Goal: Task Accomplishment & Management: Manage account settings

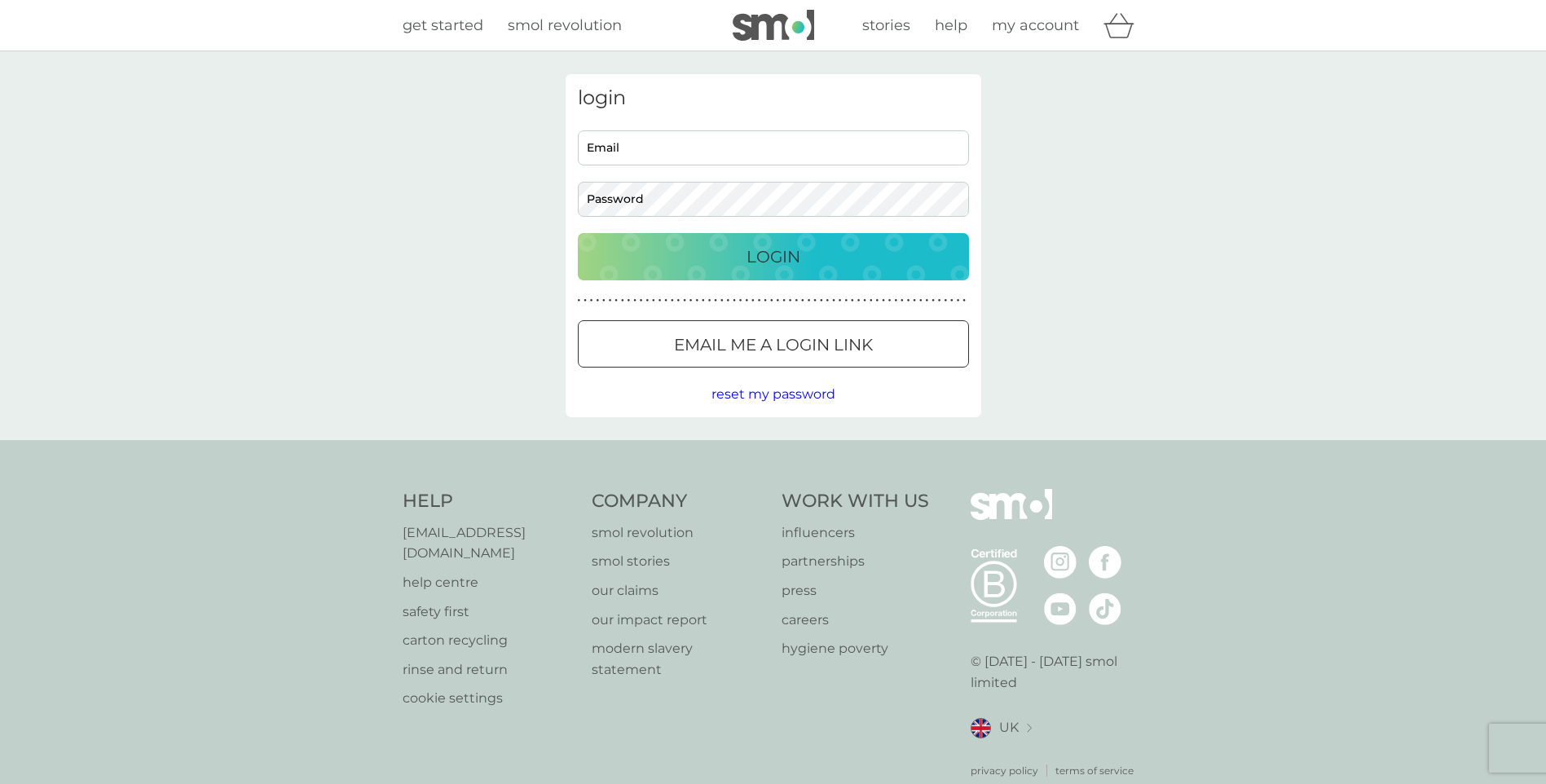
type input "[EMAIL_ADDRESS][DOMAIN_NAME]"
click at [766, 259] on p "Login" at bounding box center [773, 256] width 54 height 26
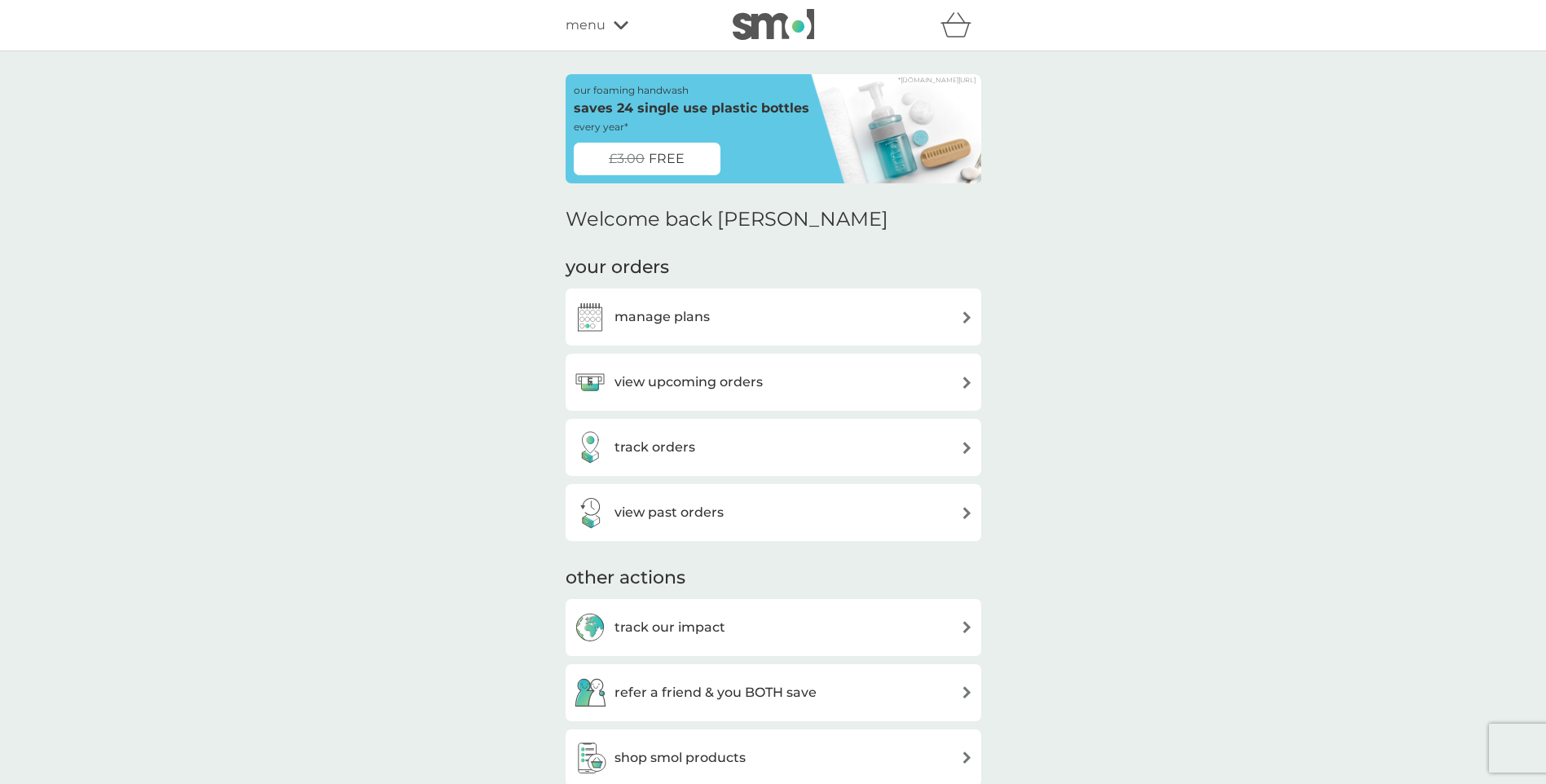
click at [967, 382] on img at bounding box center [967, 382] width 12 height 12
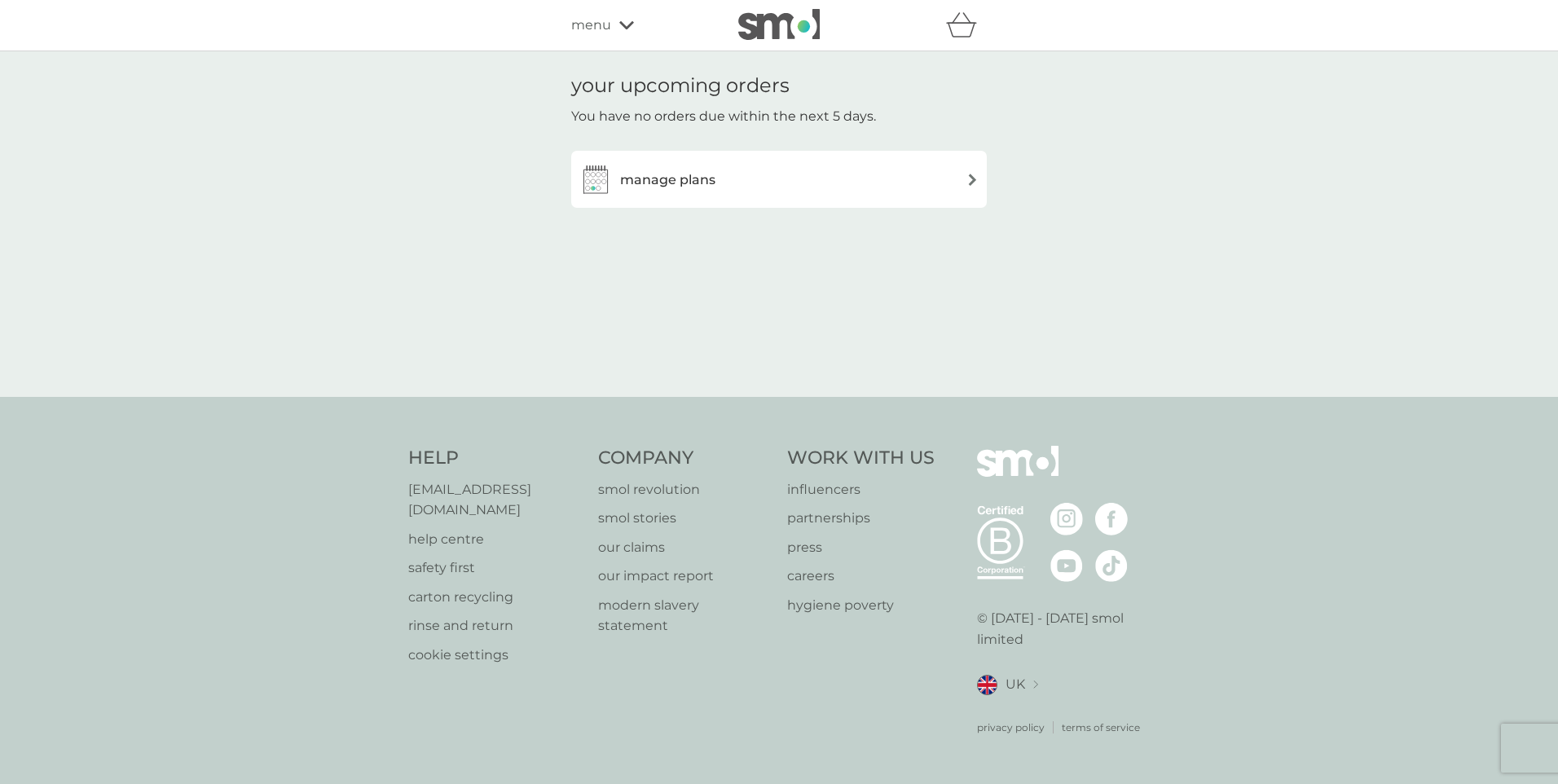
click at [975, 178] on img at bounding box center [972, 180] width 12 height 12
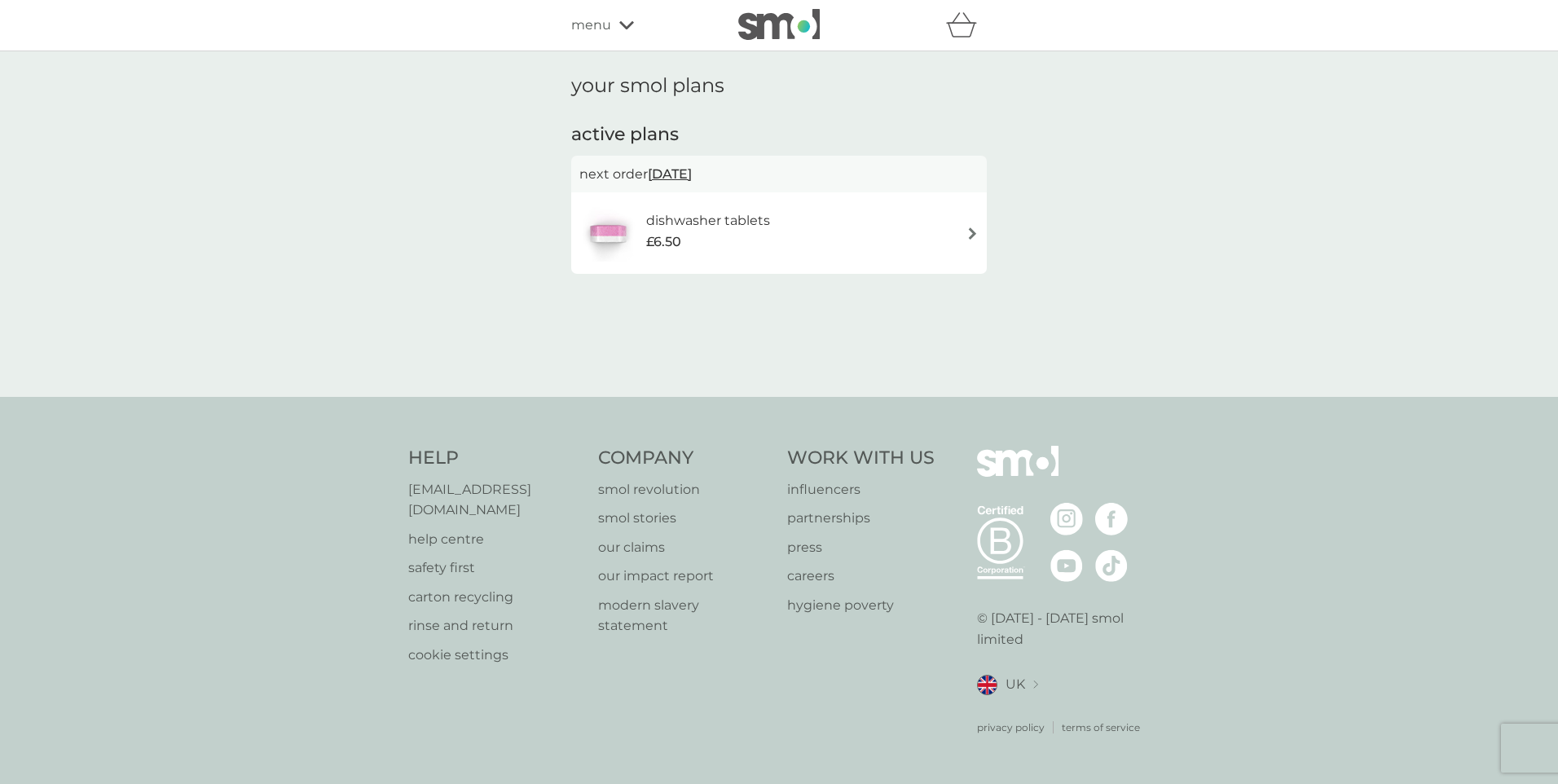
click at [975, 234] on img at bounding box center [972, 233] width 12 height 12
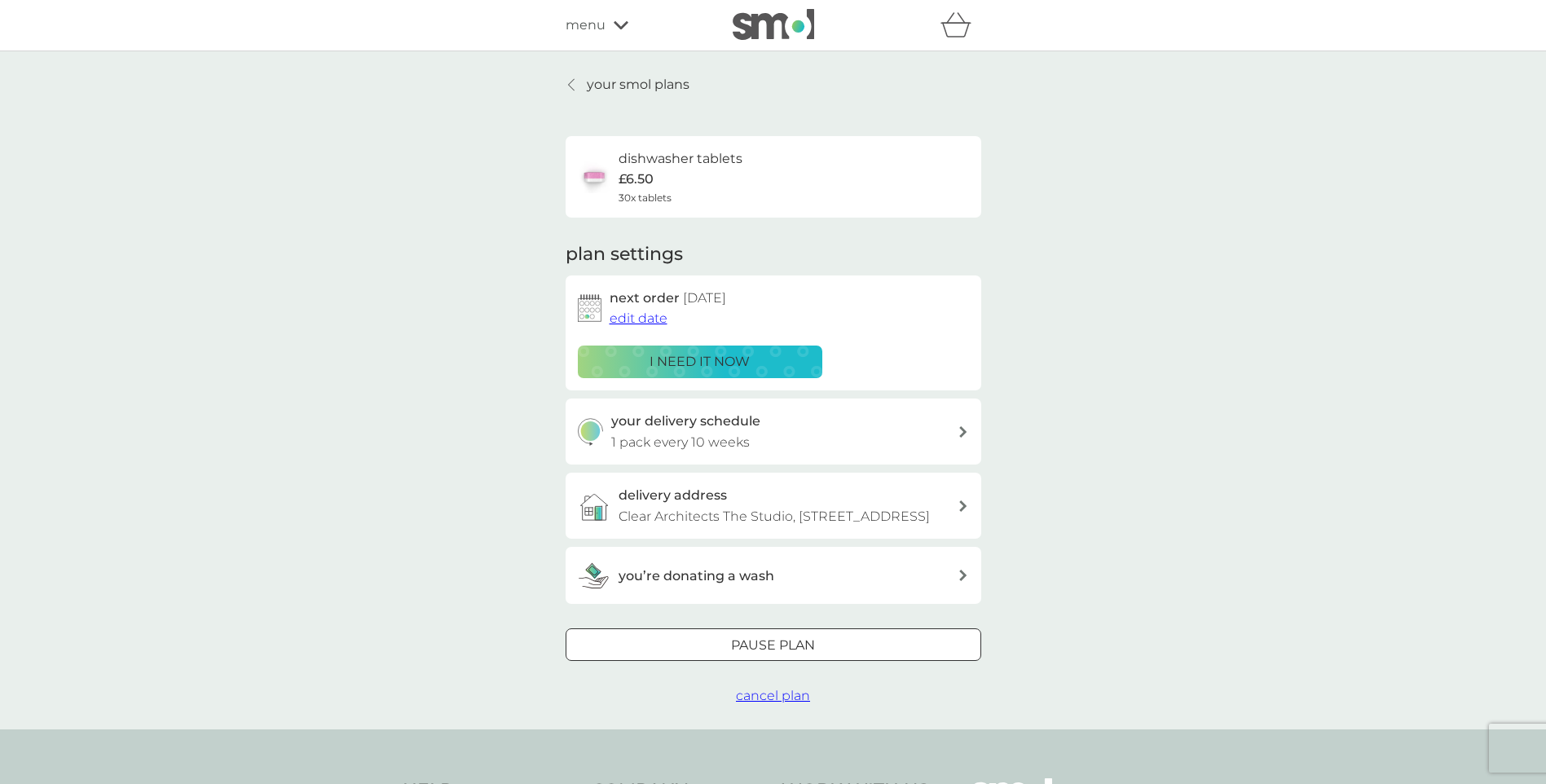
click at [645, 316] on span "edit date" at bounding box center [638, 319] width 58 height 16
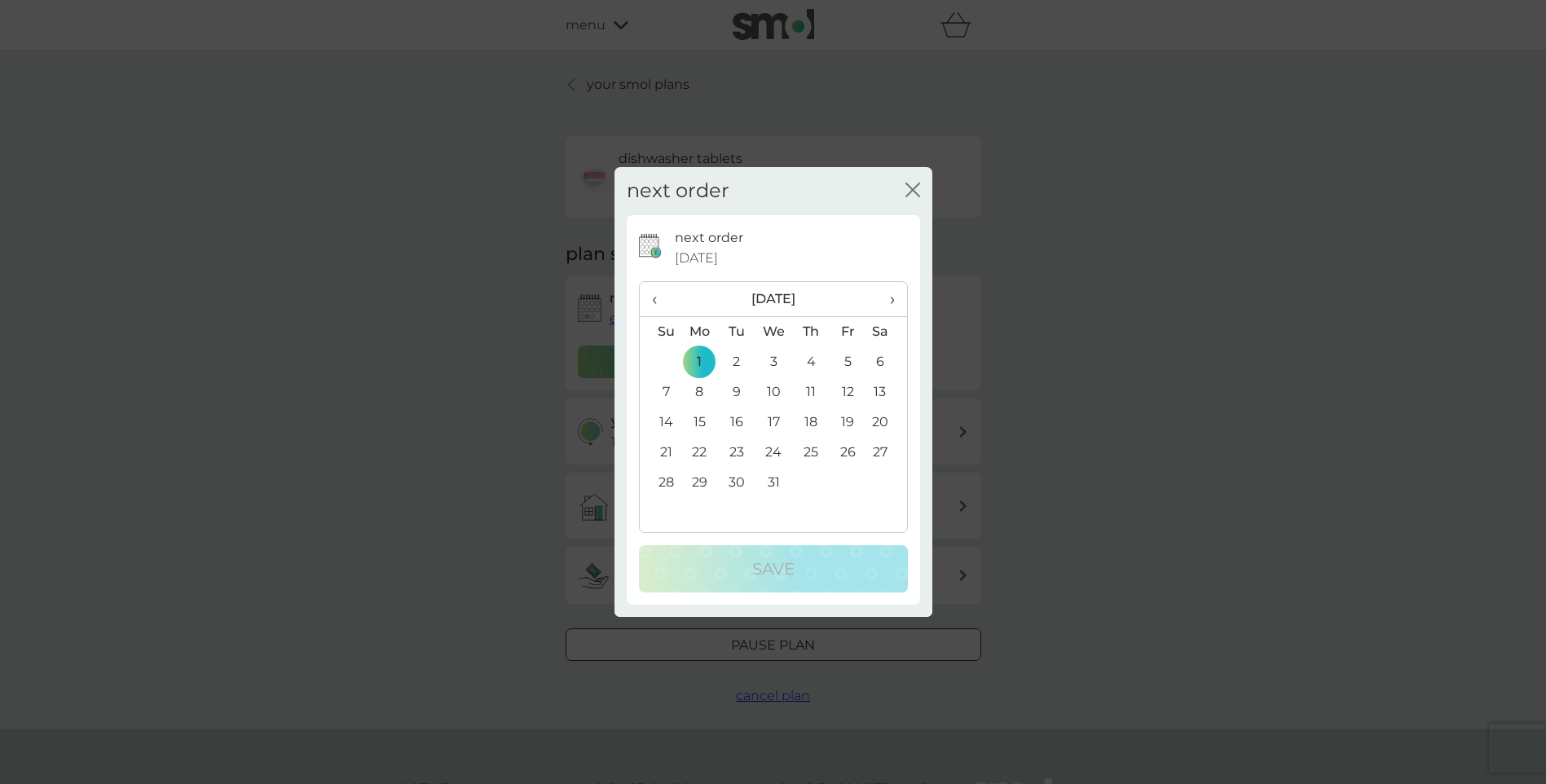
click at [656, 301] on span "‹" at bounding box center [660, 299] width 17 height 34
click at [809, 453] on td "20" at bounding box center [810, 453] width 37 height 30
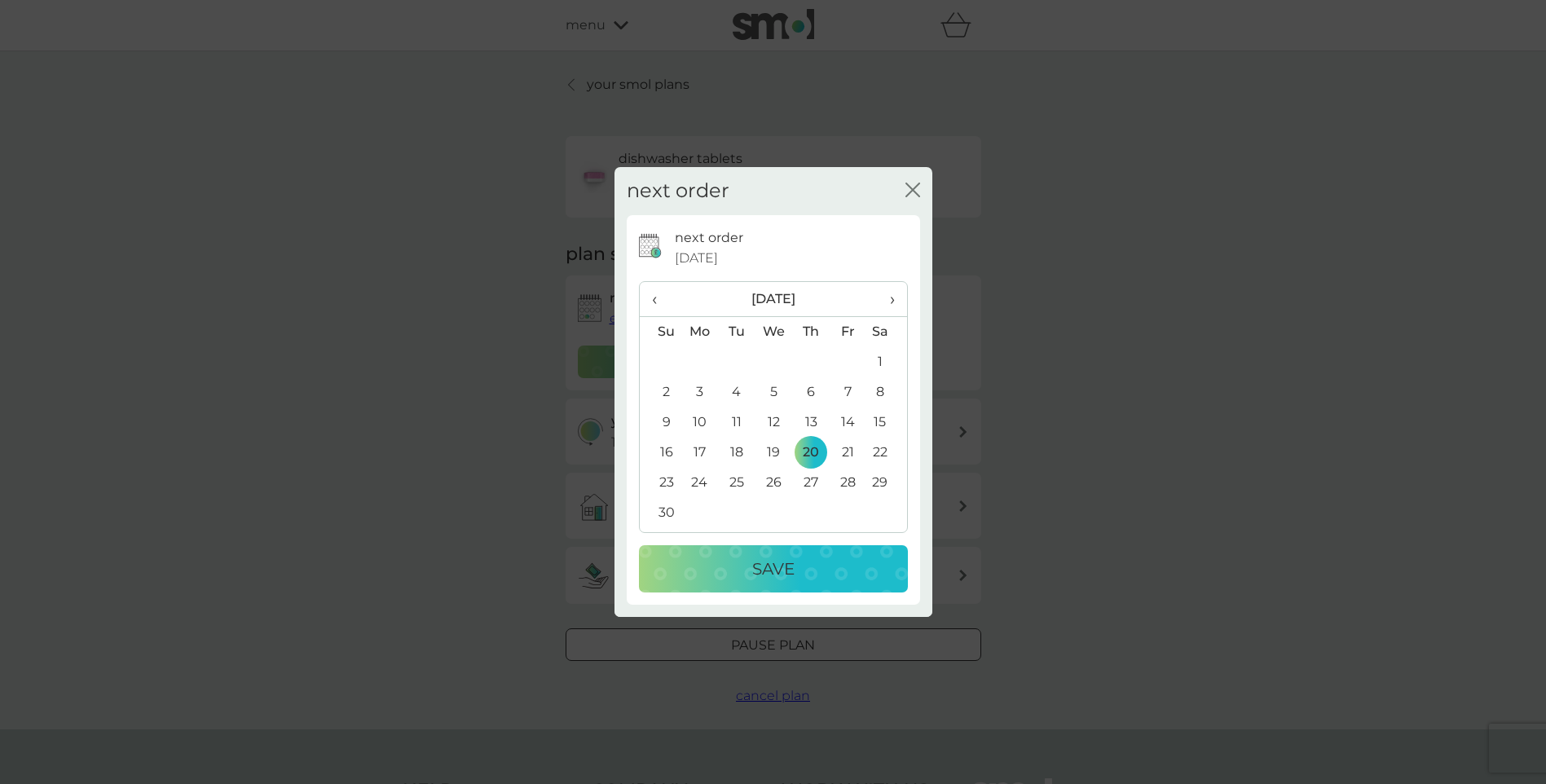
click at [786, 562] on p "Save" at bounding box center [773, 569] width 43 height 26
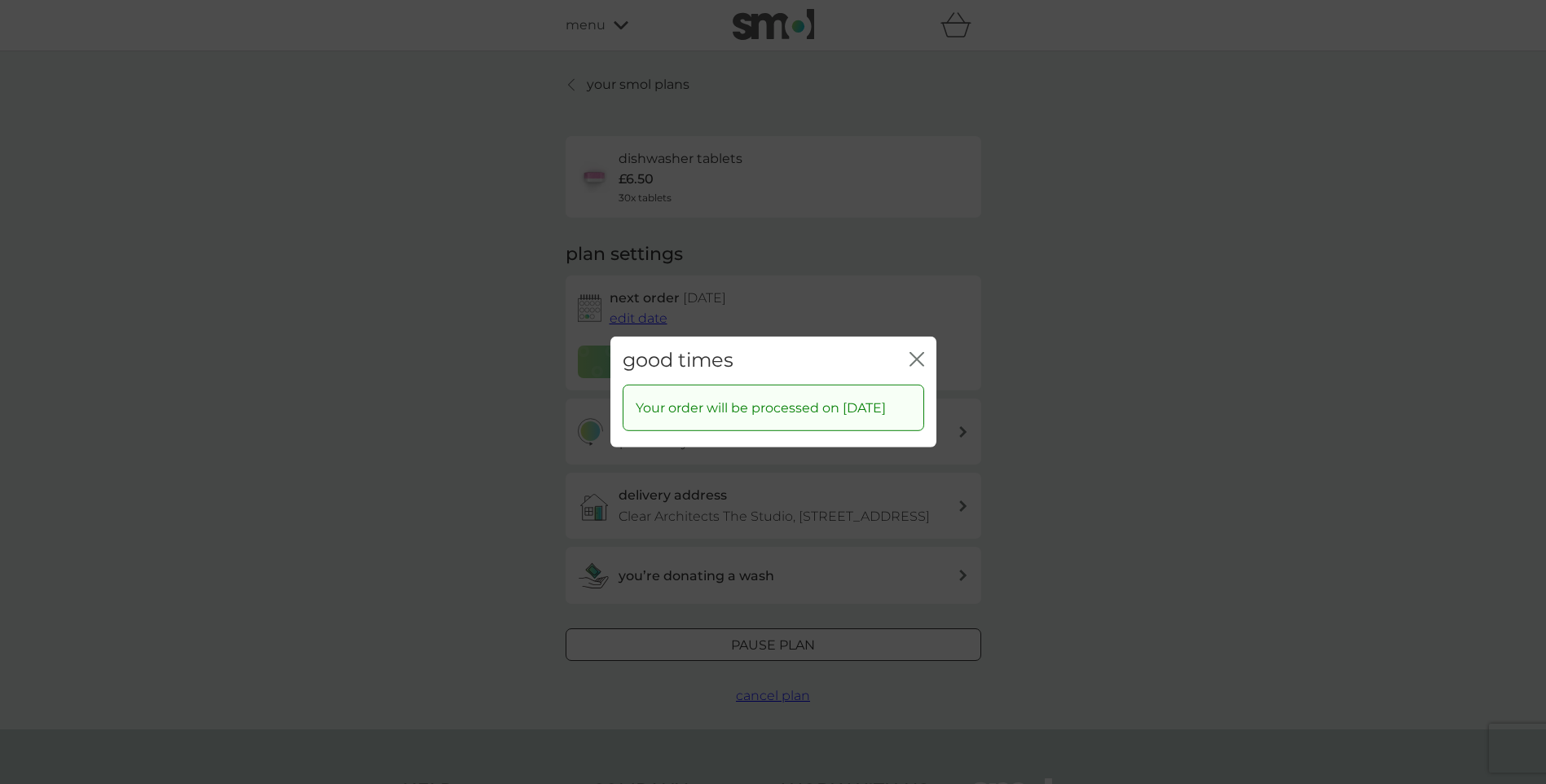
click at [917, 352] on icon "close" at bounding box center [916, 359] width 15 height 15
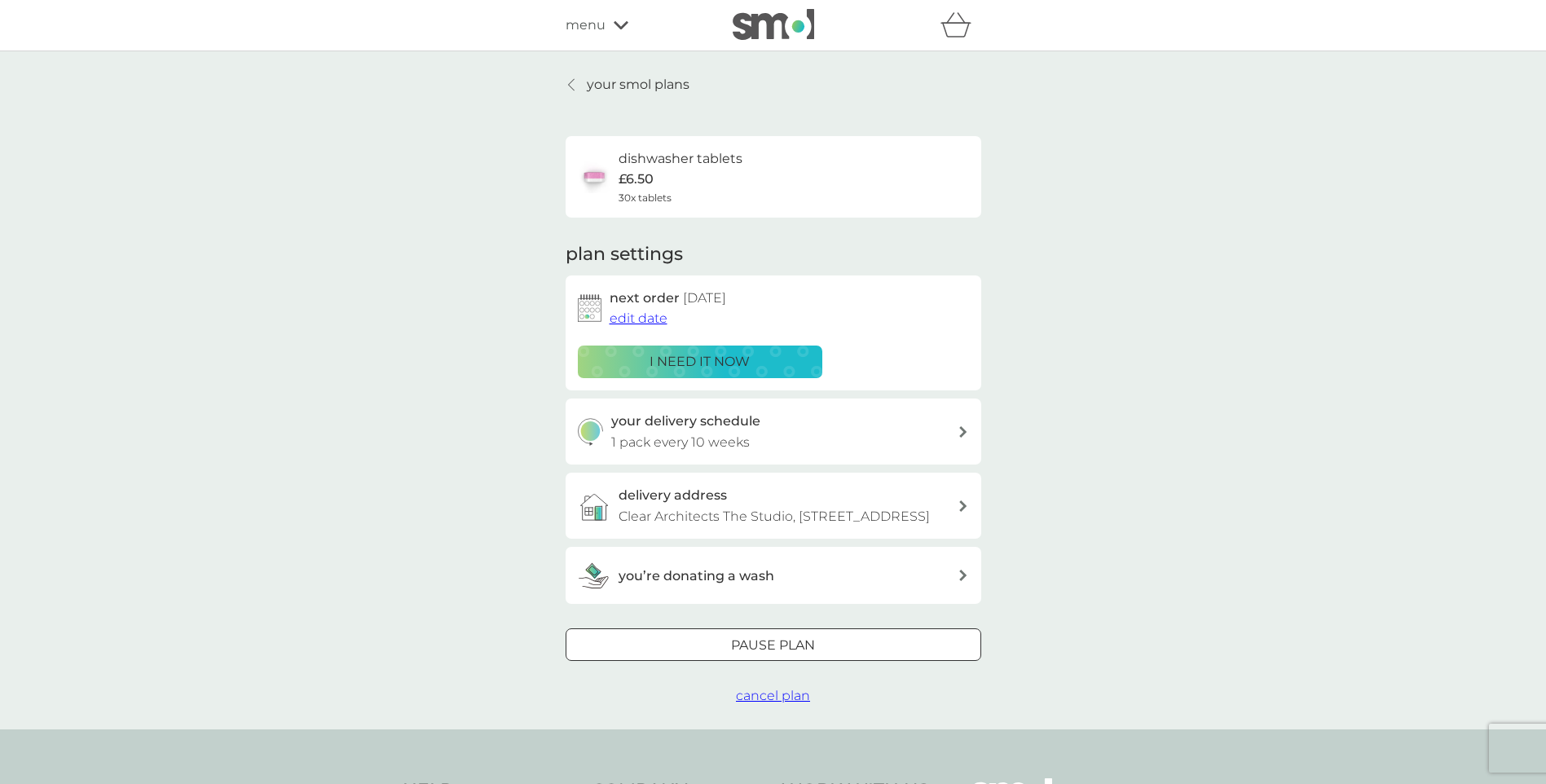
click at [569, 83] on icon at bounding box center [571, 84] width 7 height 13
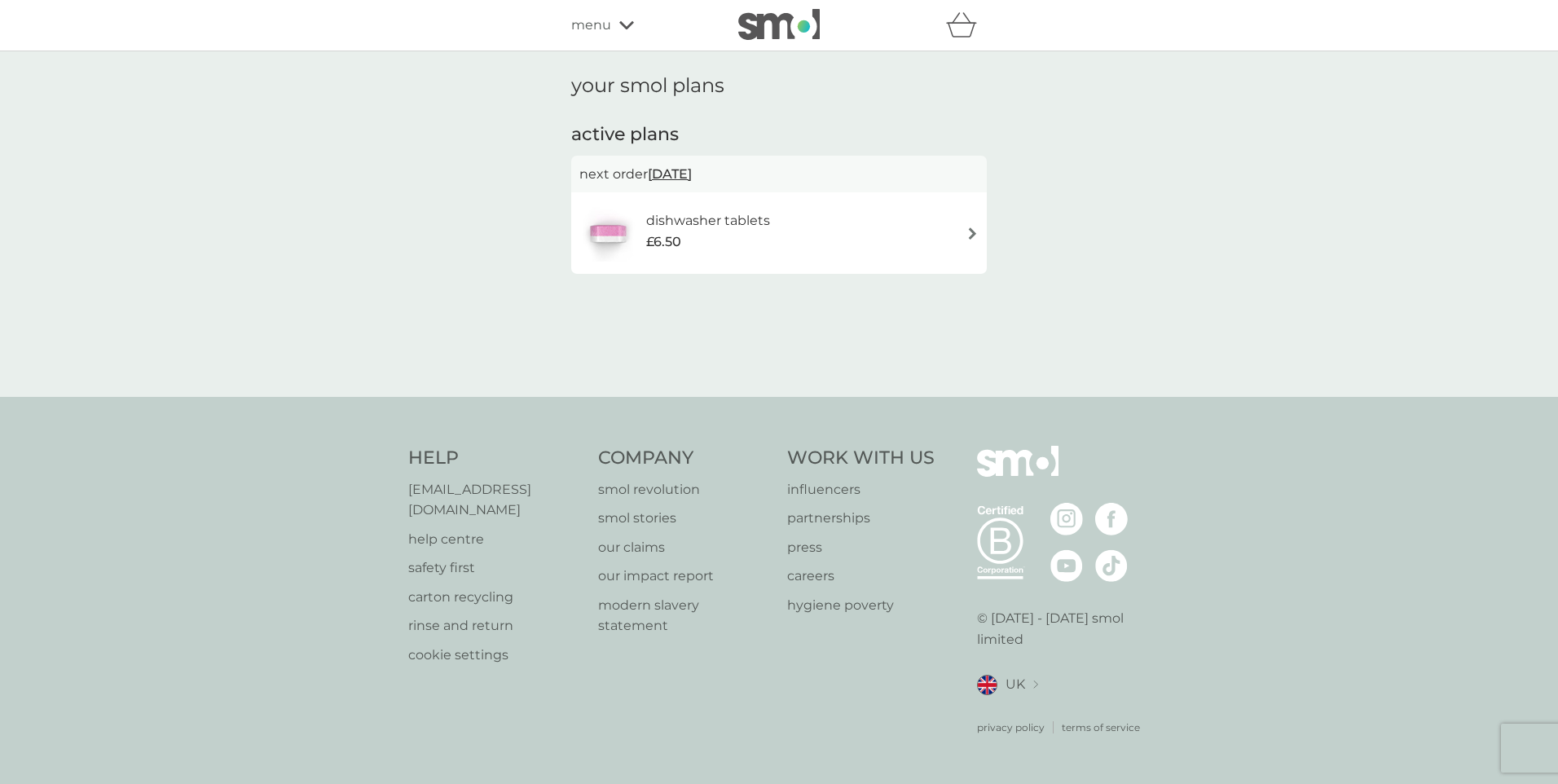
click at [569, 83] on div "your smol plans active plans next order [DATE] dishwasher tablets £6.50" at bounding box center [779, 224] width 440 height 300
click at [629, 25] on icon at bounding box center [627, 26] width 15 height 10
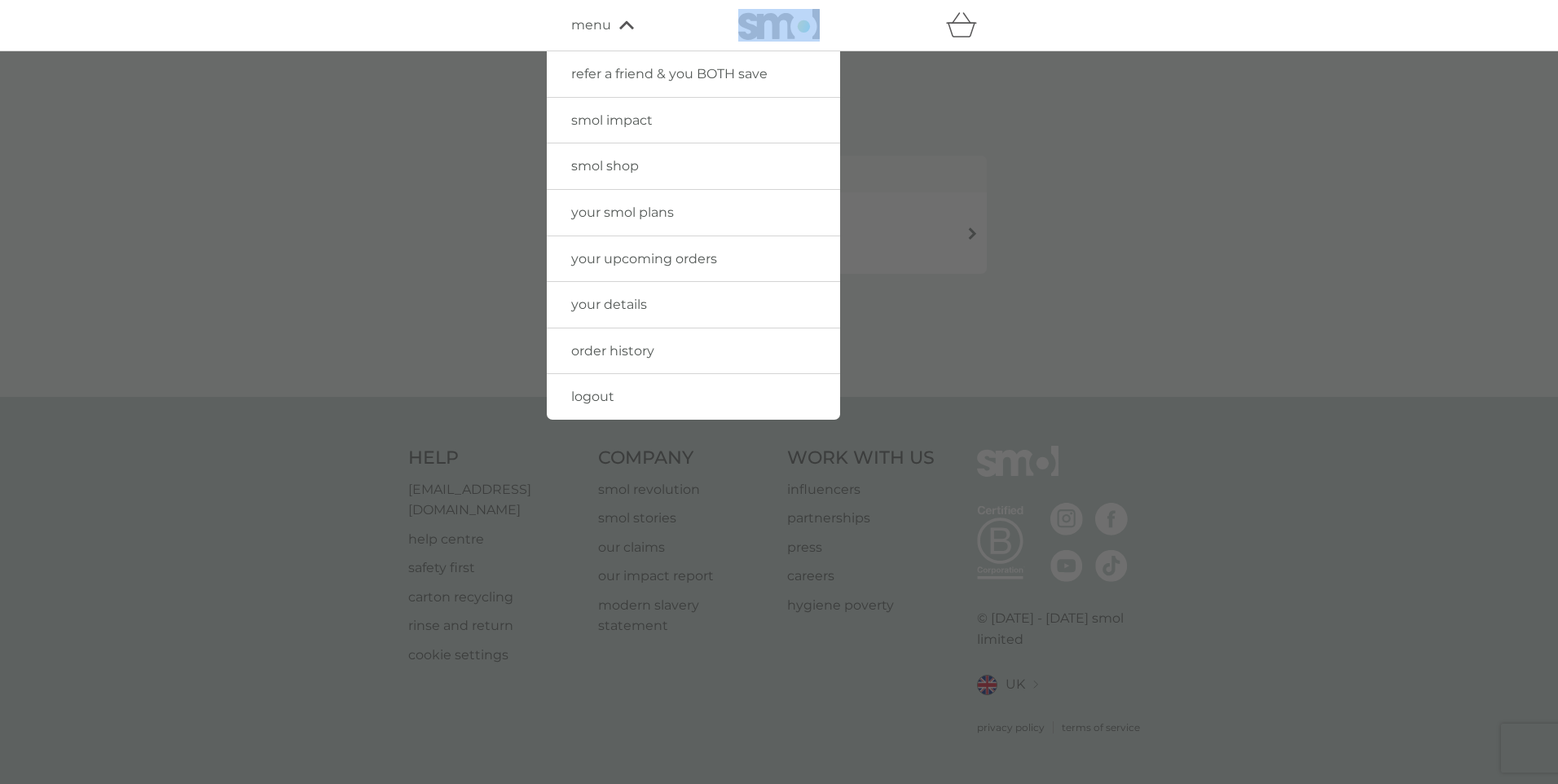
click at [622, 311] on span "your details" at bounding box center [609, 305] width 75 height 16
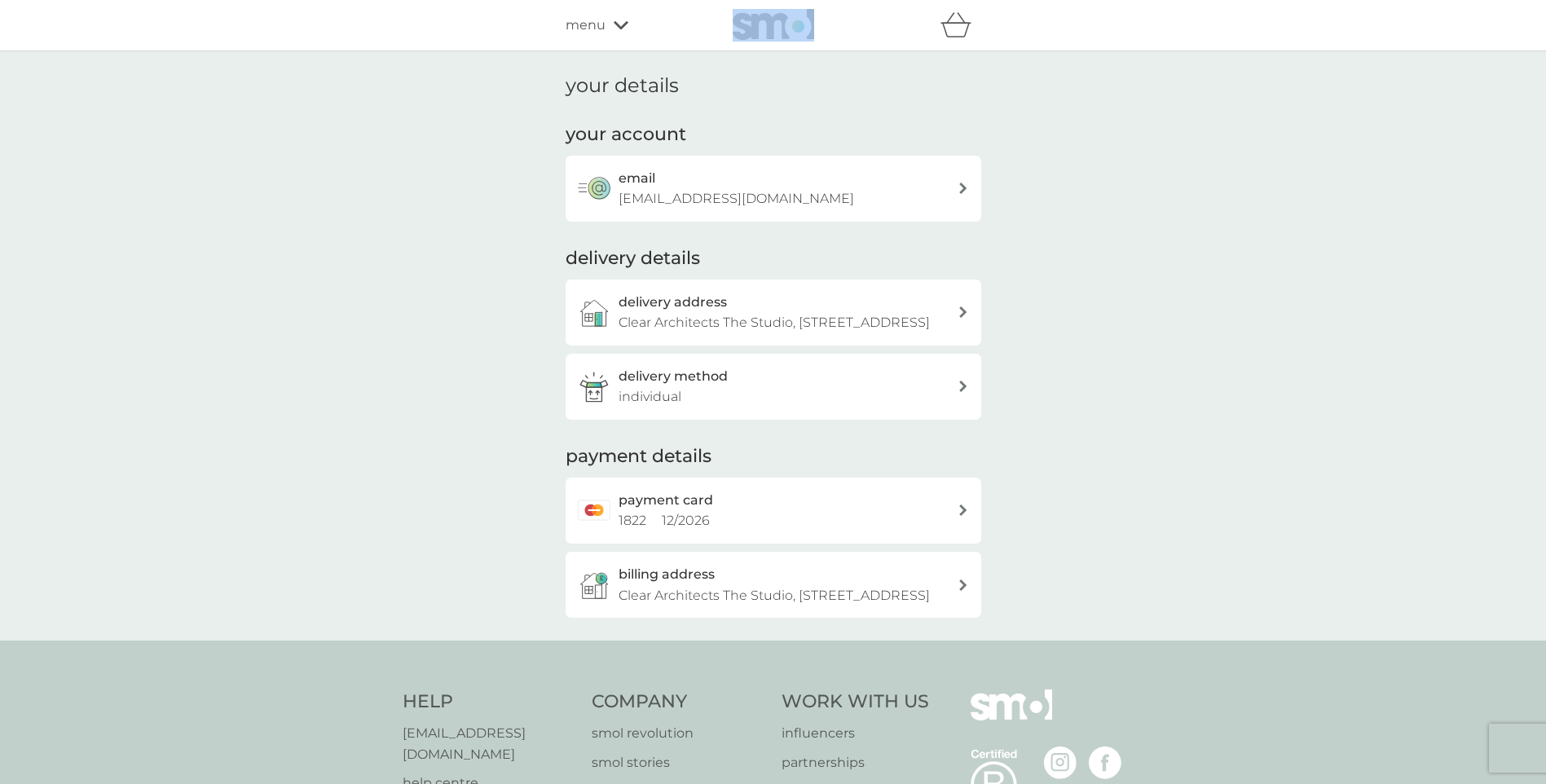
click at [965, 189] on icon at bounding box center [962, 188] width 7 height 11
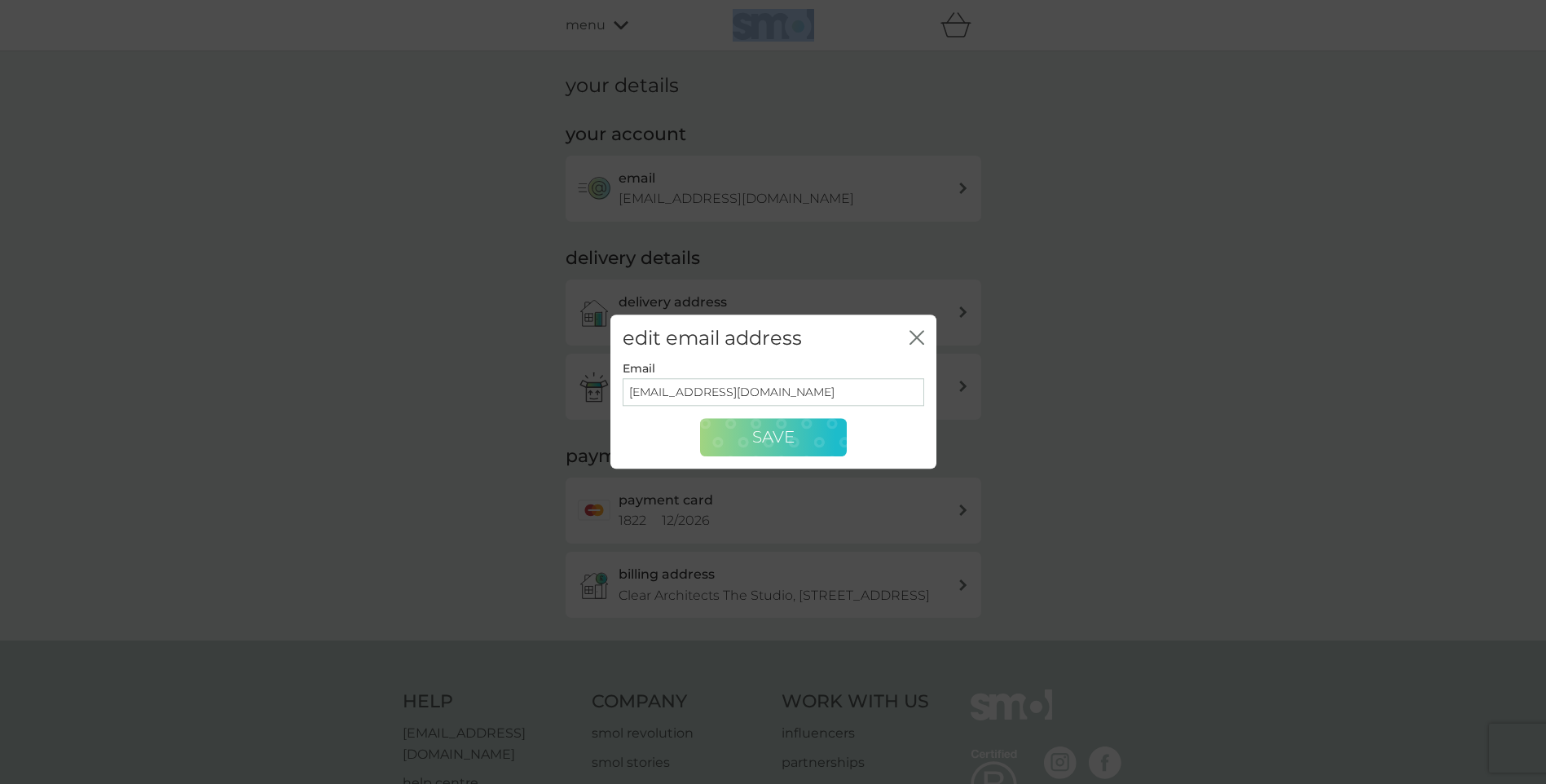
click at [773, 442] on span "Save" at bounding box center [773, 438] width 43 height 20
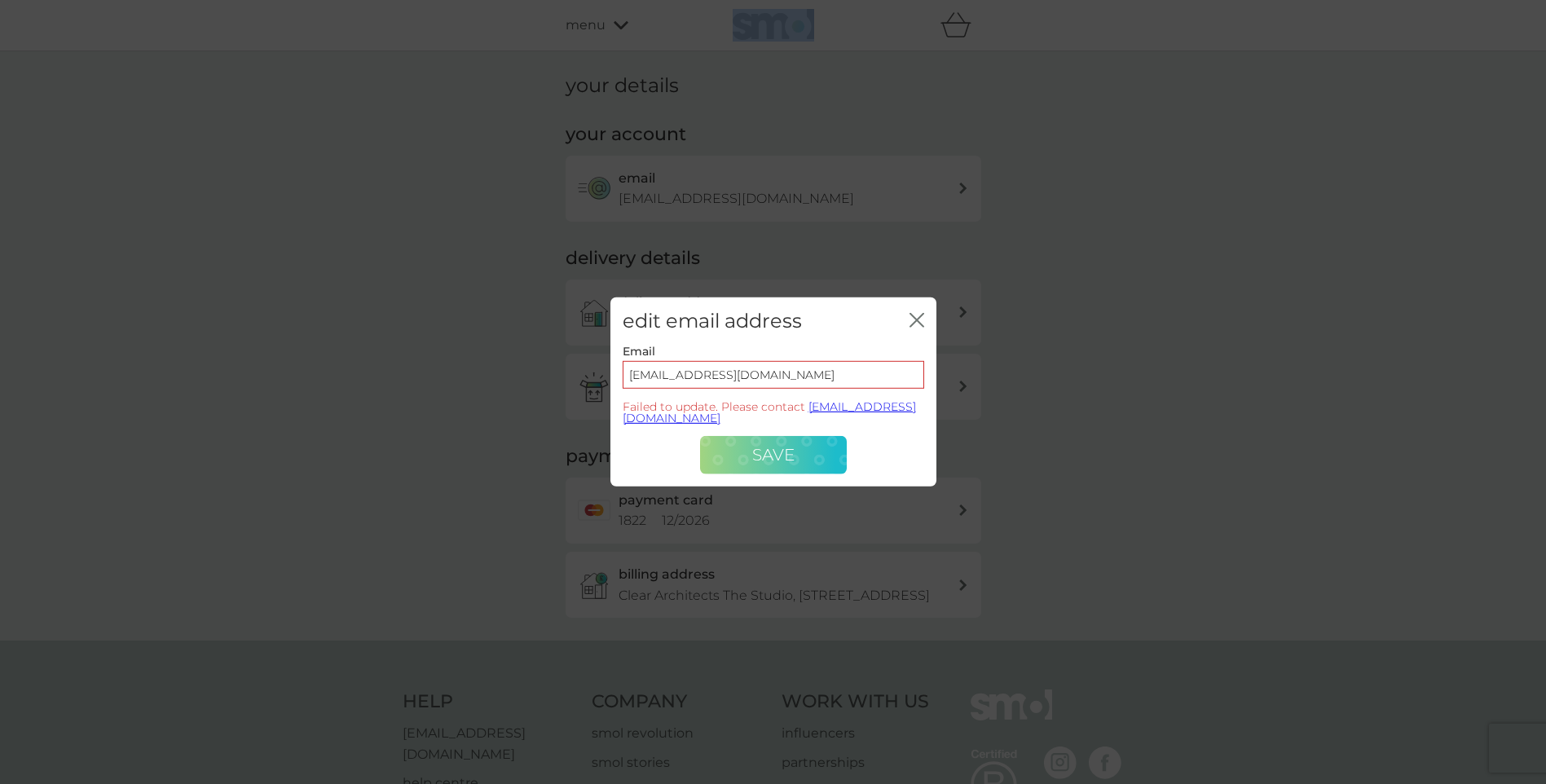
click at [775, 457] on span "Save" at bounding box center [773, 455] width 43 height 20
drag, startPoint x: 915, startPoint y: 322, endPoint x: 915, endPoint y: 314, distance: 8.0
click at [915, 321] on icon "close" at bounding box center [914, 320] width 7 height 13
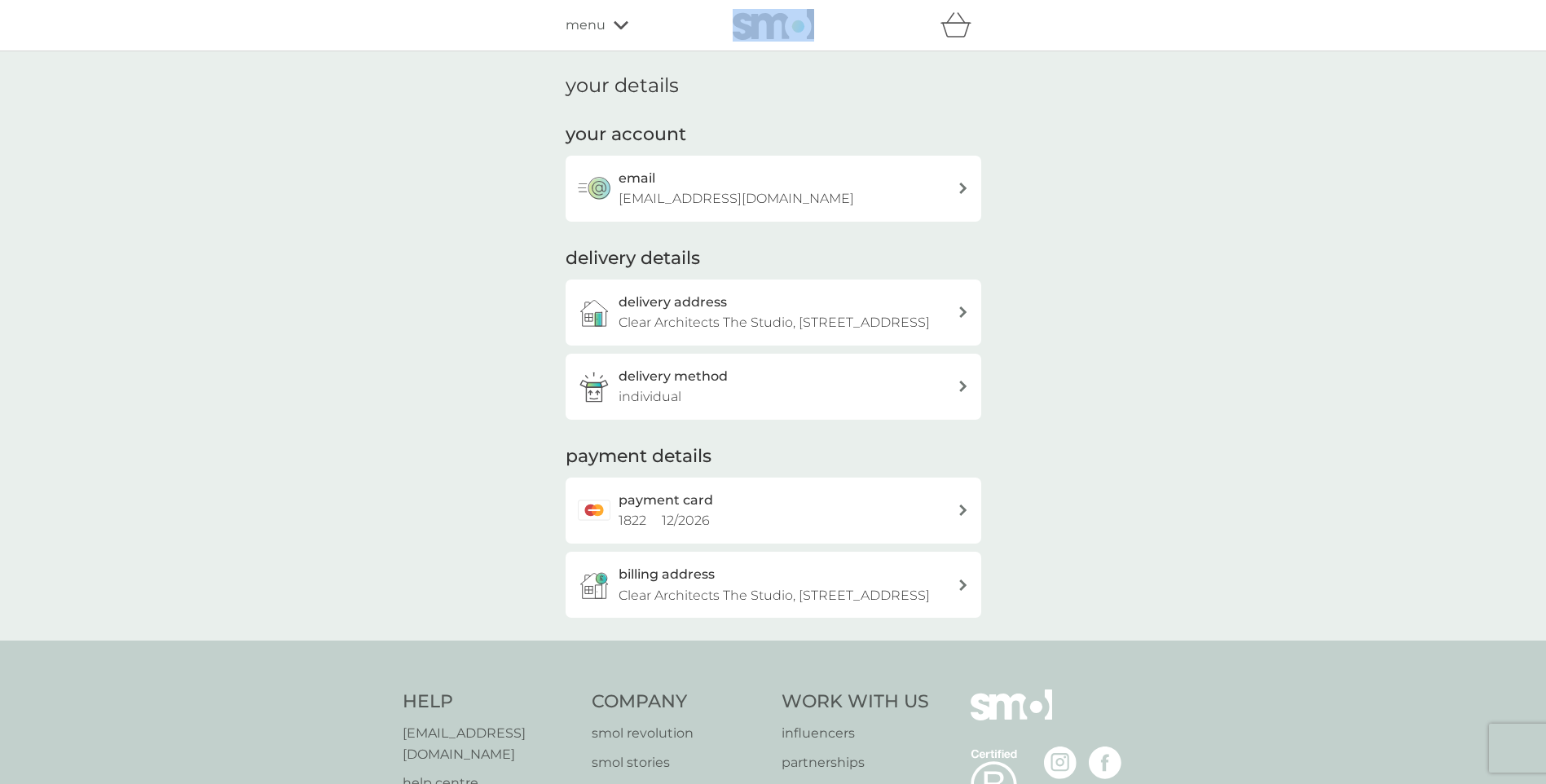
click at [621, 22] on icon at bounding box center [621, 26] width 15 height 10
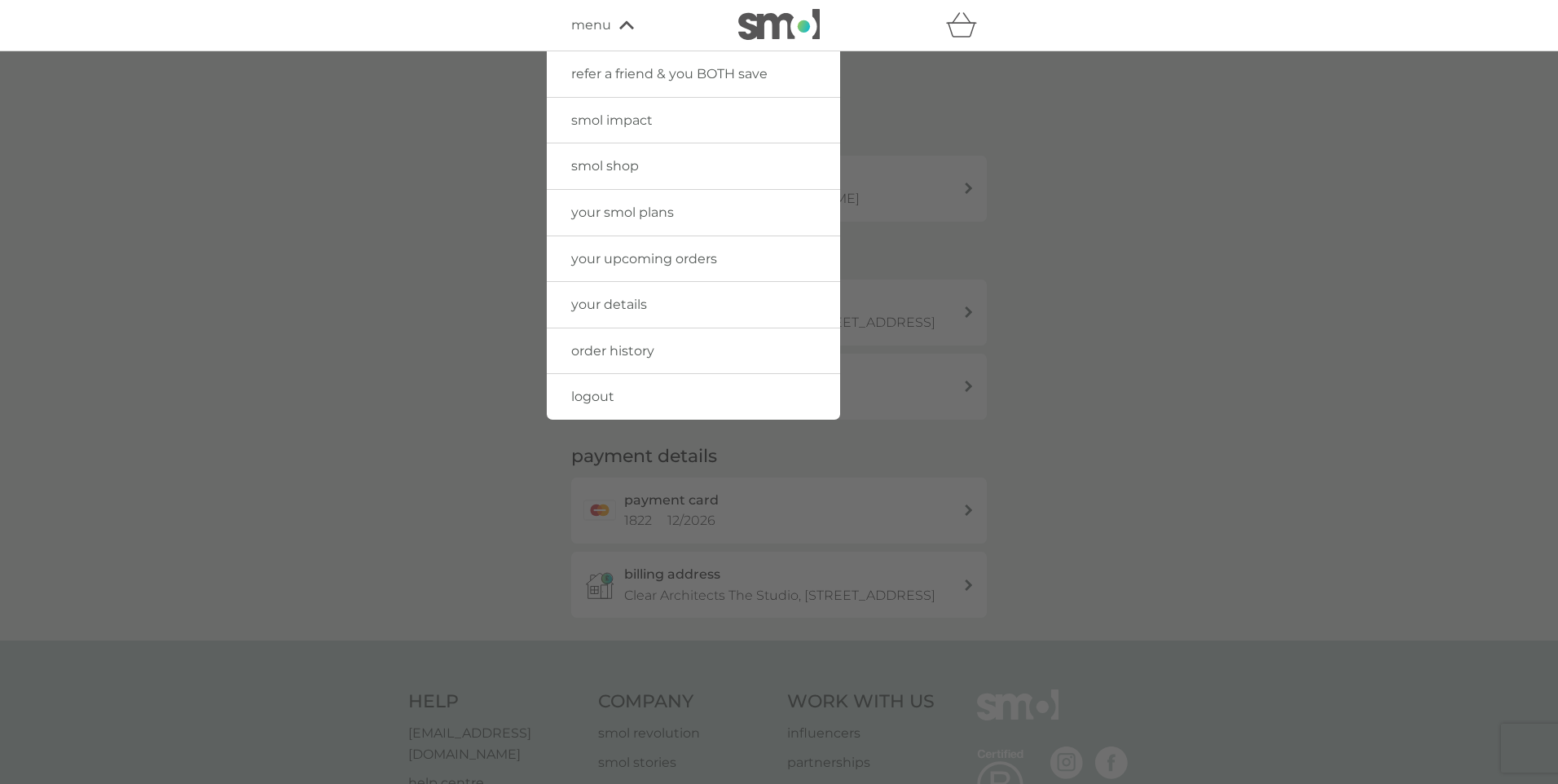
click at [635, 346] on span "order history" at bounding box center [613, 351] width 83 height 16
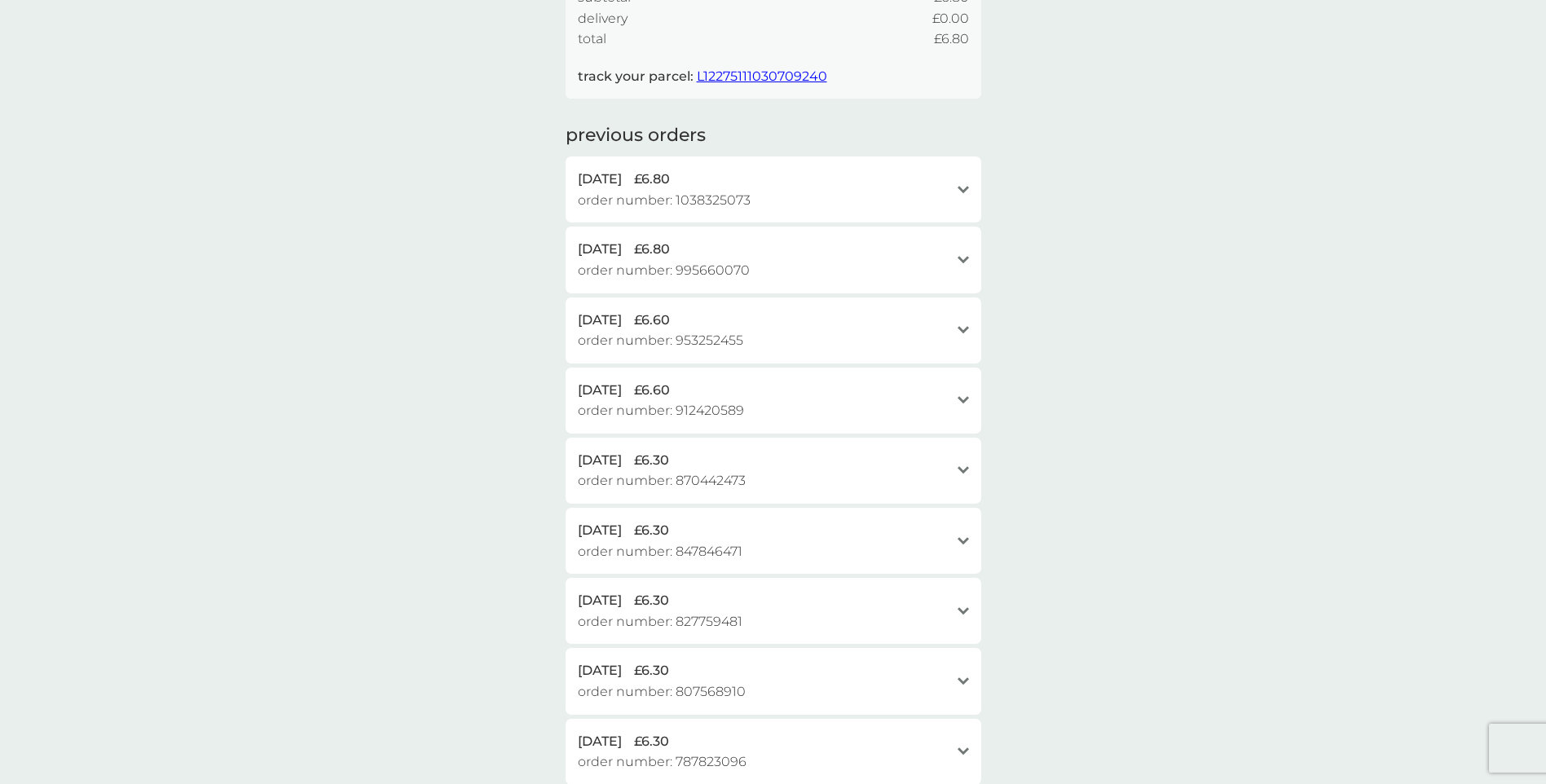
scroll to position [407, 0]
